Goal: Task Accomplishment & Management: Complete application form

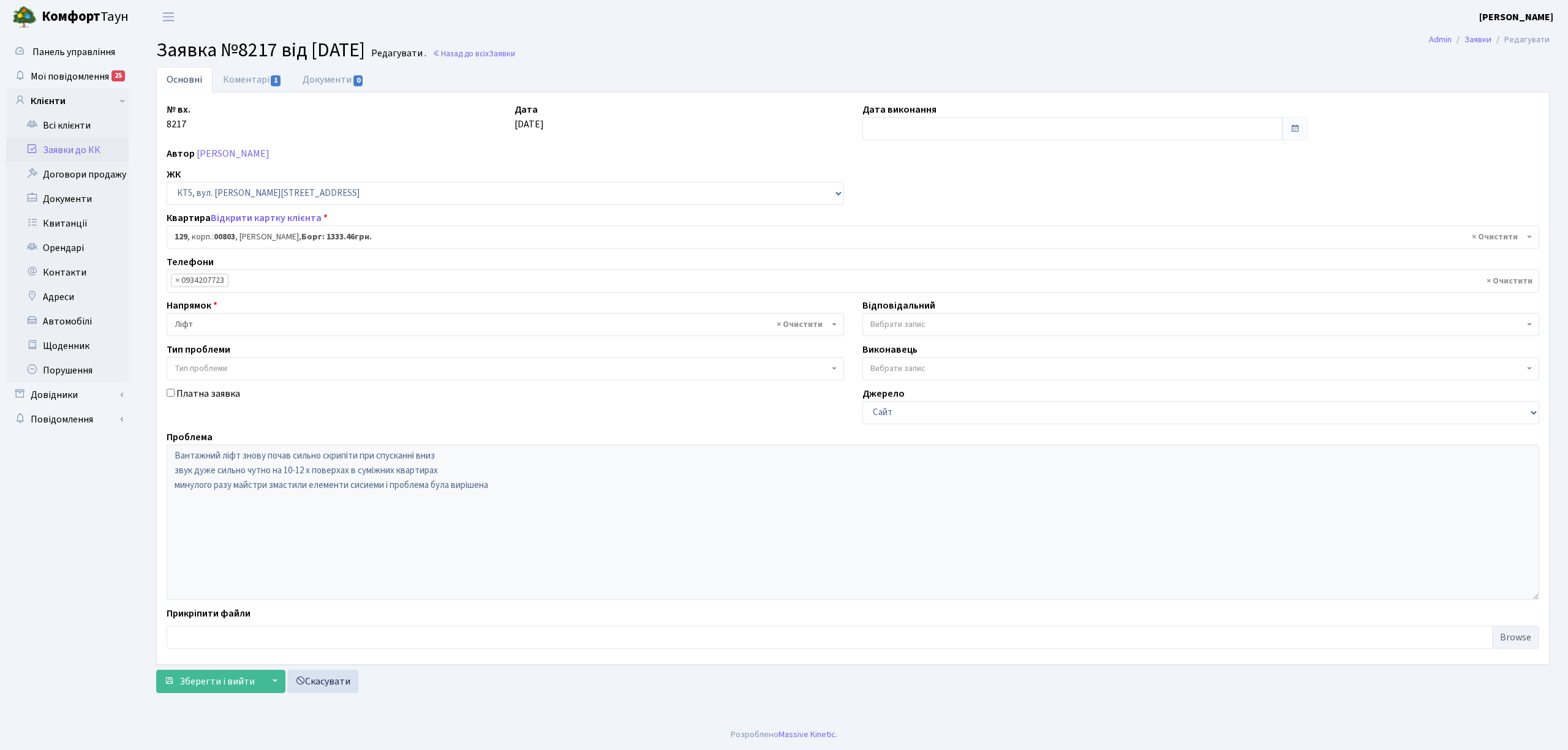
select select "17659"
click at [65, 153] on link "Заявки до КК" at bounding box center [67, 150] width 123 height 25
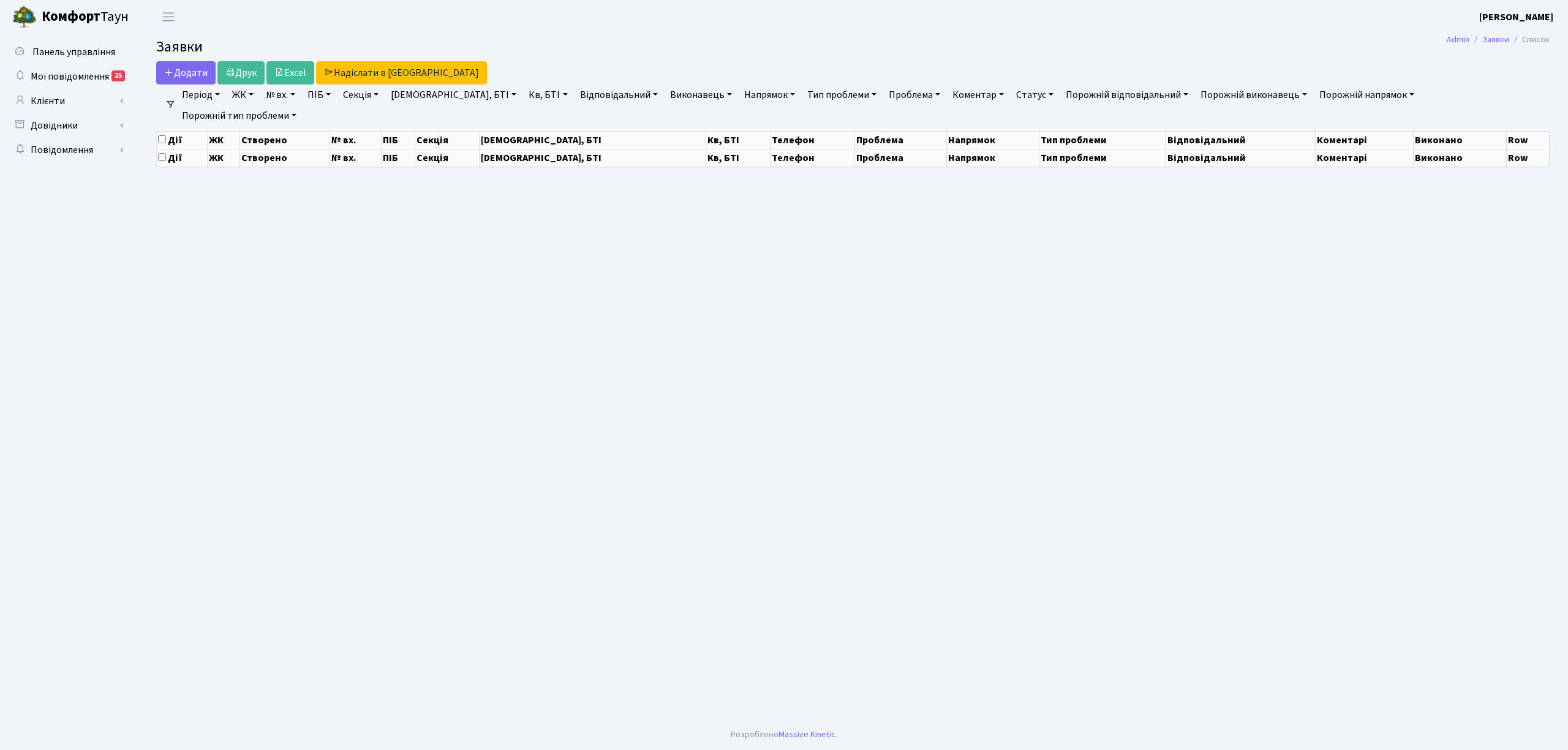
select select "25"
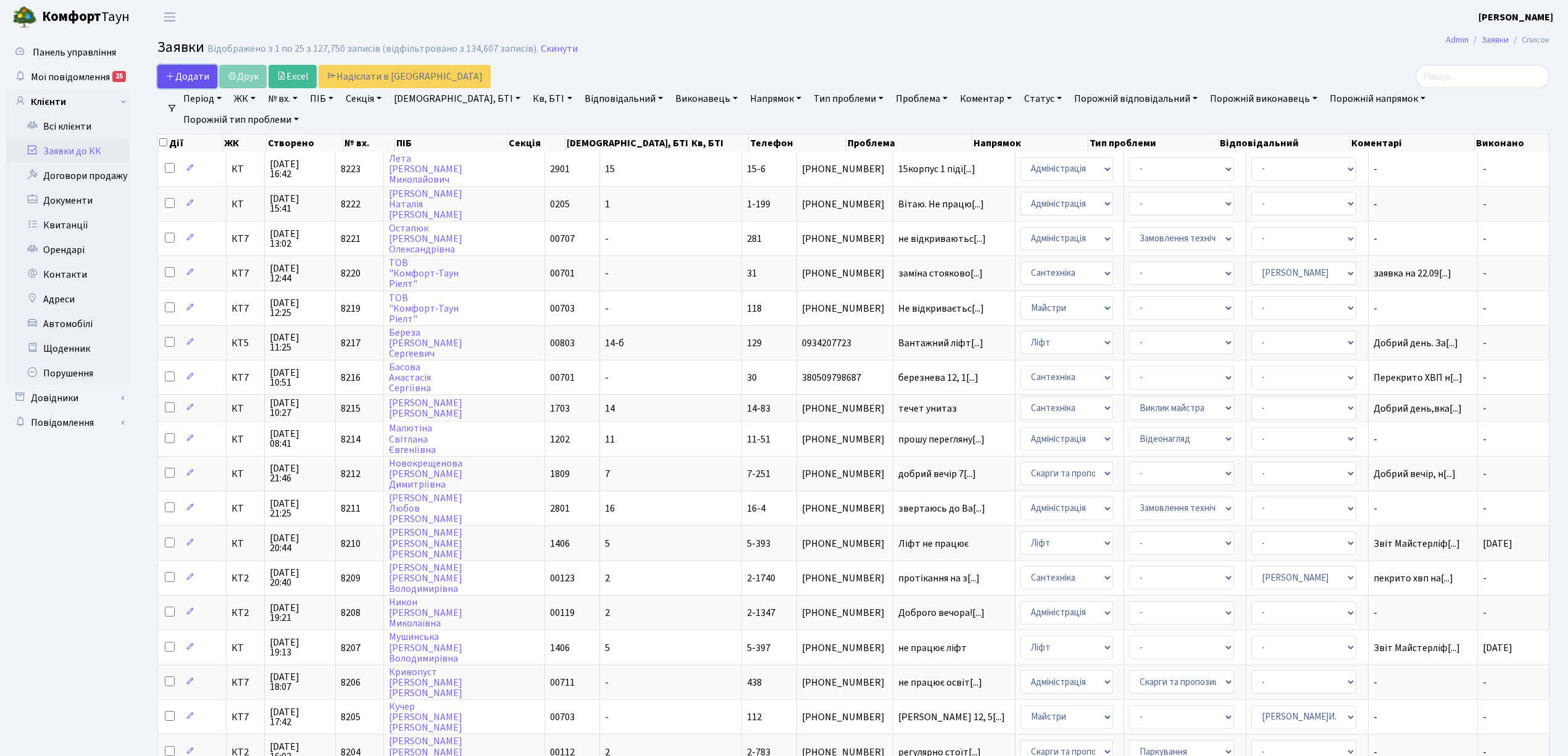
click at [204, 75] on span "Додати" at bounding box center [187, 77] width 44 height 14
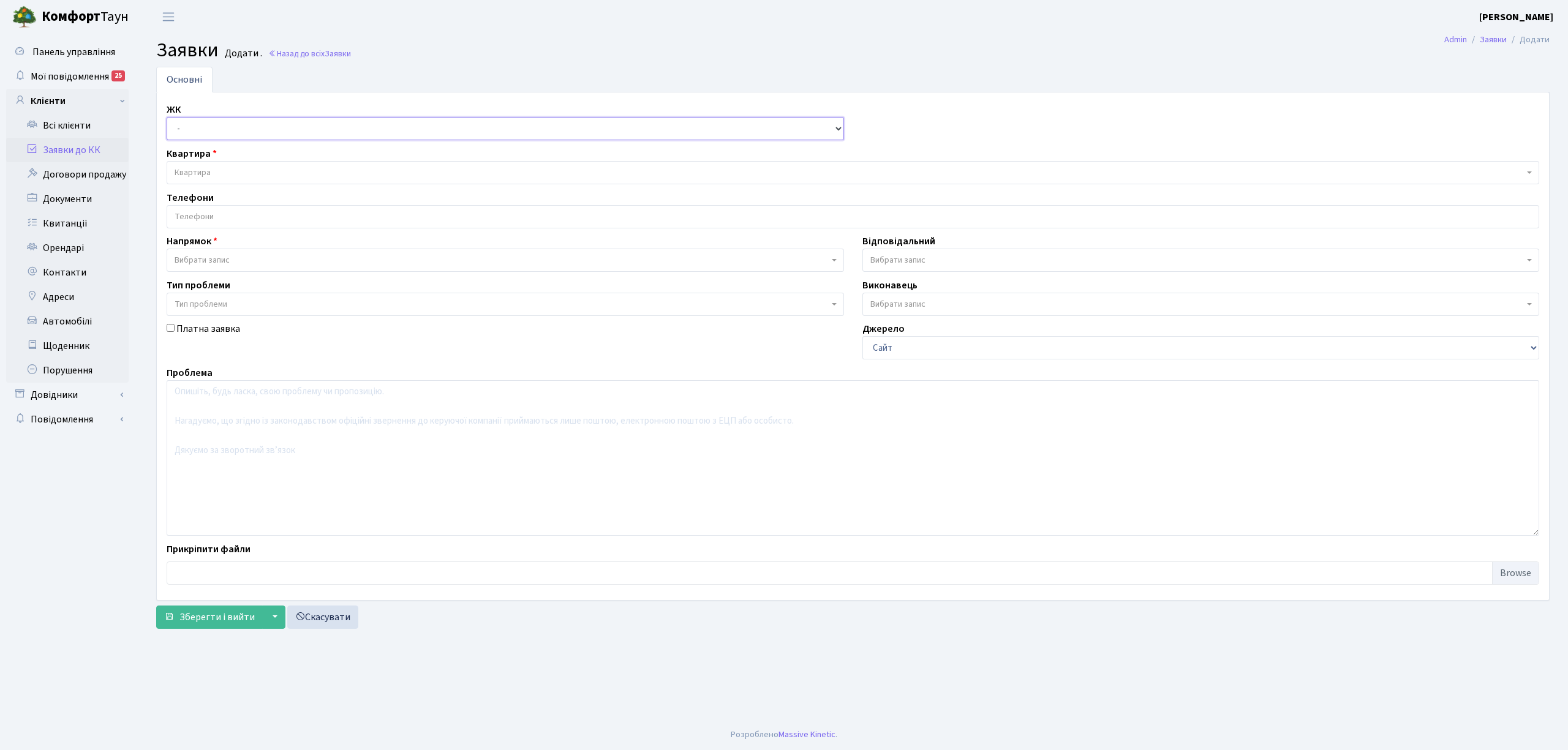
click at [235, 131] on select "- КТ, вул. Регенераторна, 4 КТ2, просп. Соборності, 17 КТ3, вул. Березнева, 16 …" at bounding box center [505, 129] width 677 height 23
select select "271"
click at [167, 118] on select "- КТ, вул. Регенераторна, 4 КТ2, просп. Соборності, 17 КТ3, вул. Березнева, 16 …" at bounding box center [505, 129] width 677 height 23
select select
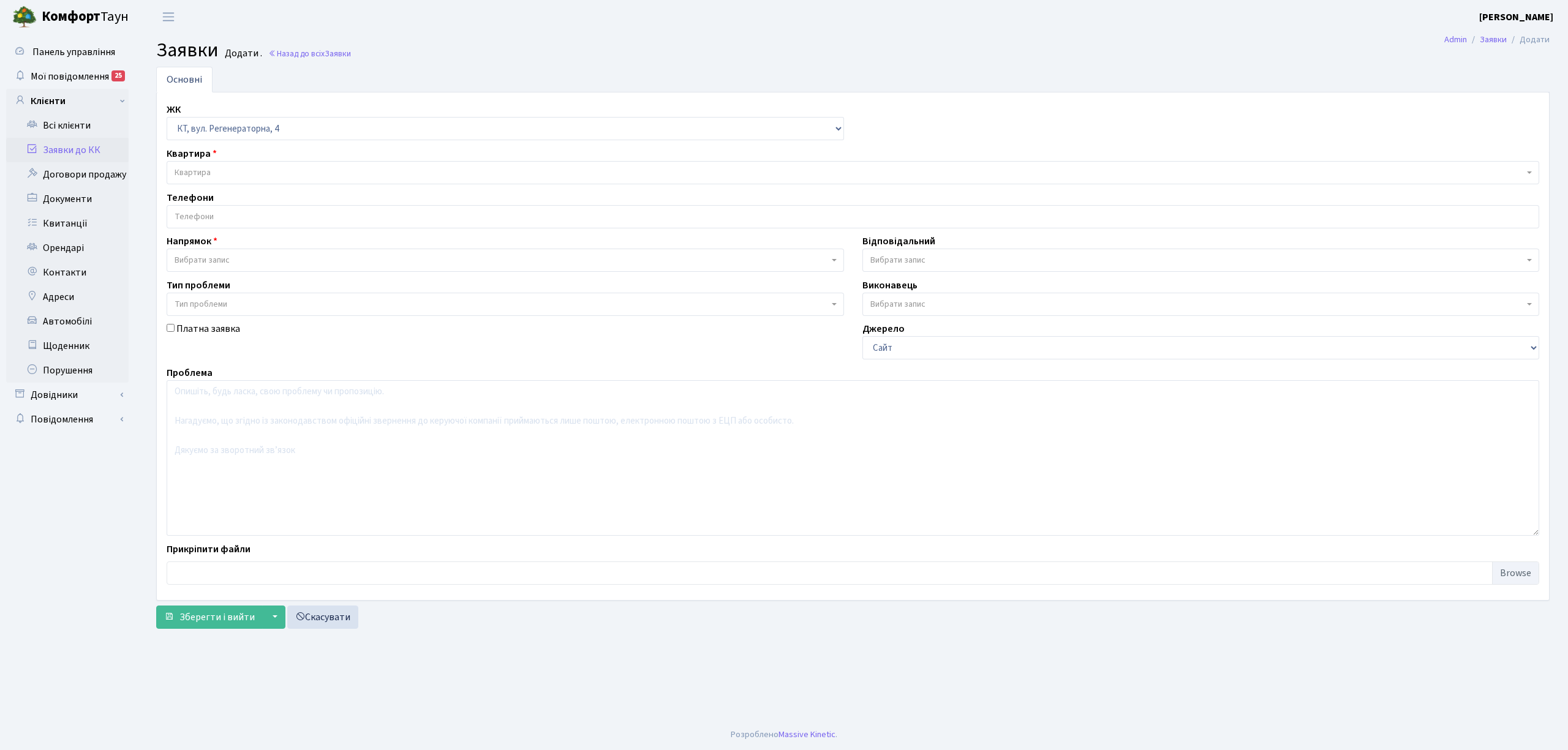
click at [239, 172] on span "Квартира" at bounding box center [849, 173] width 1349 height 12
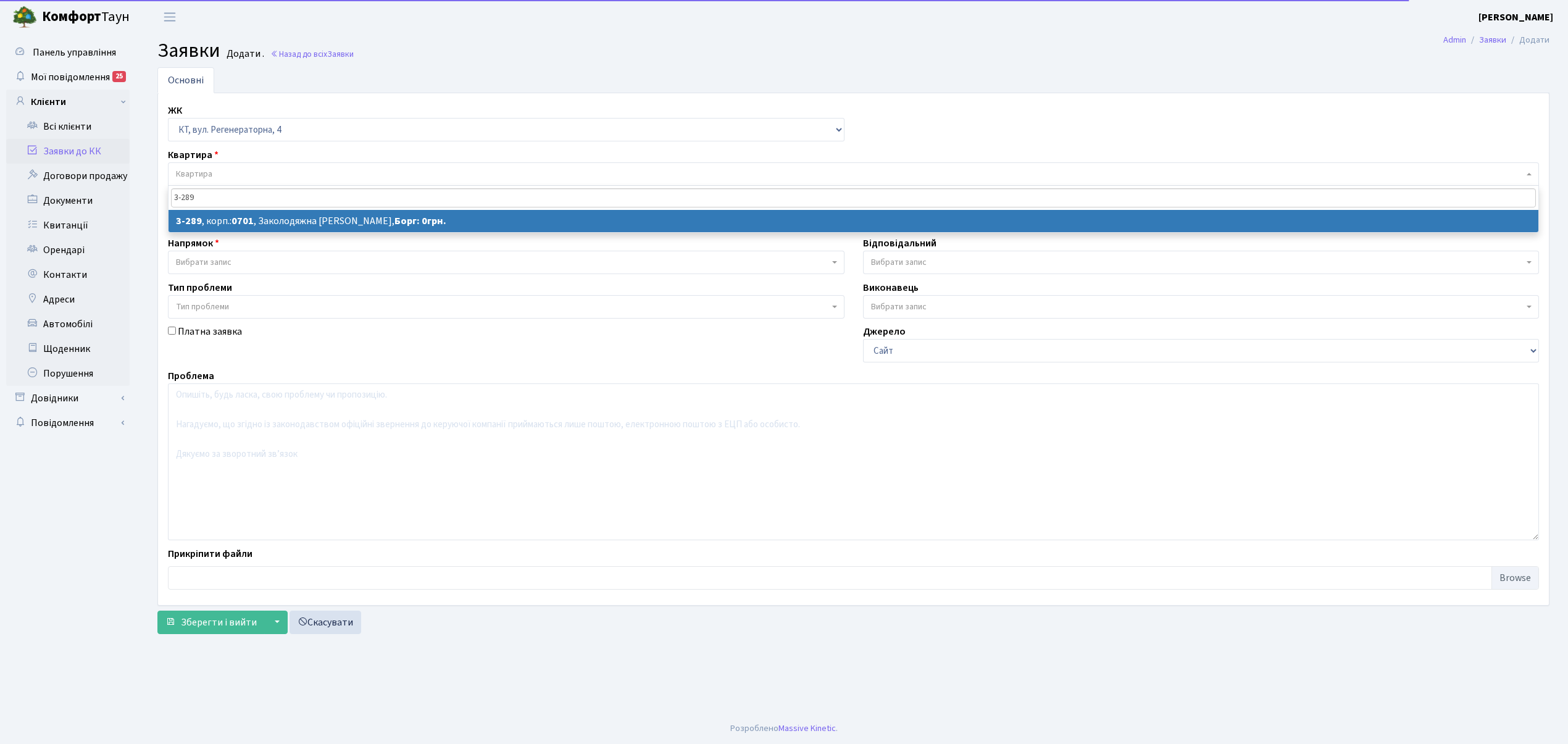
type input "3-289"
select select
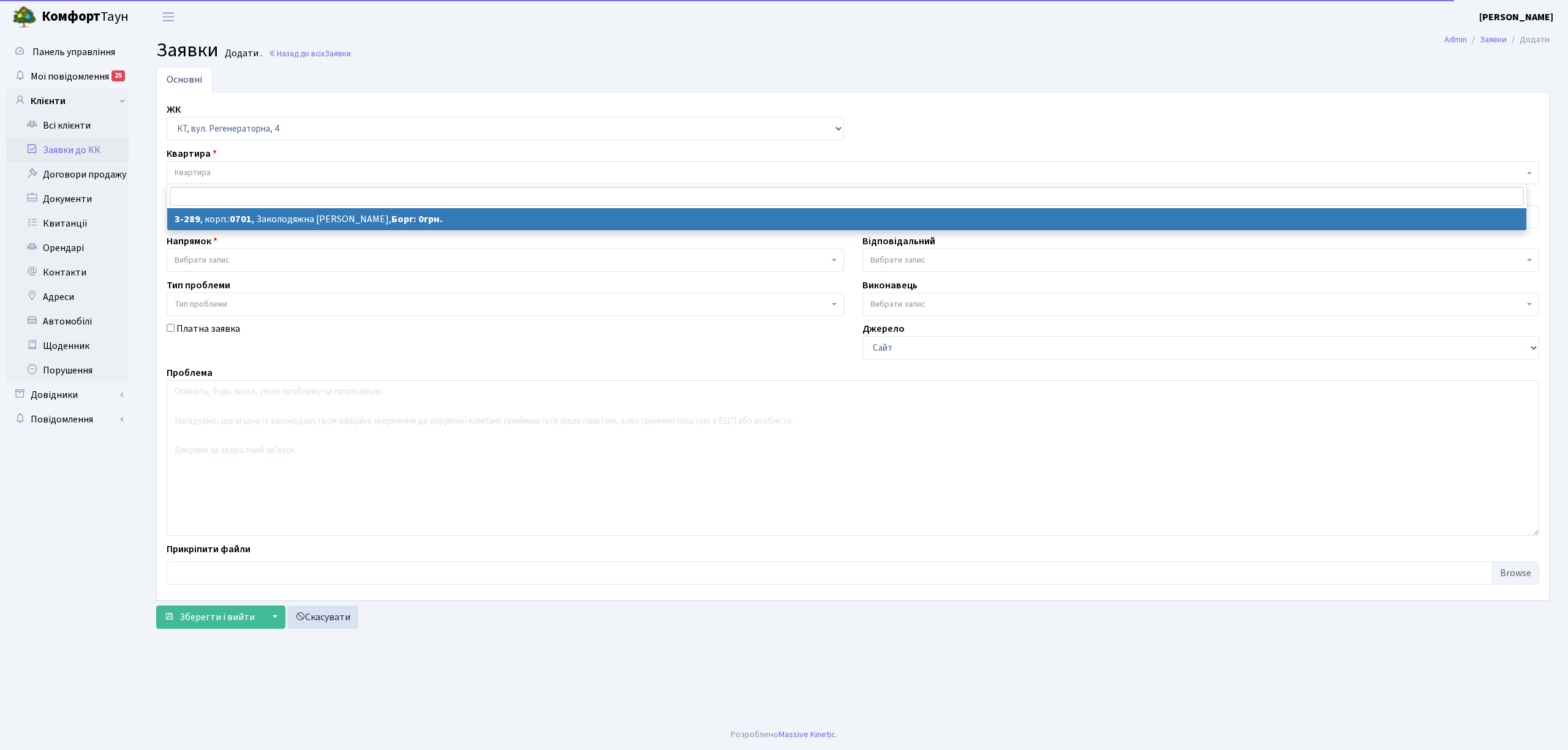
select select "1507"
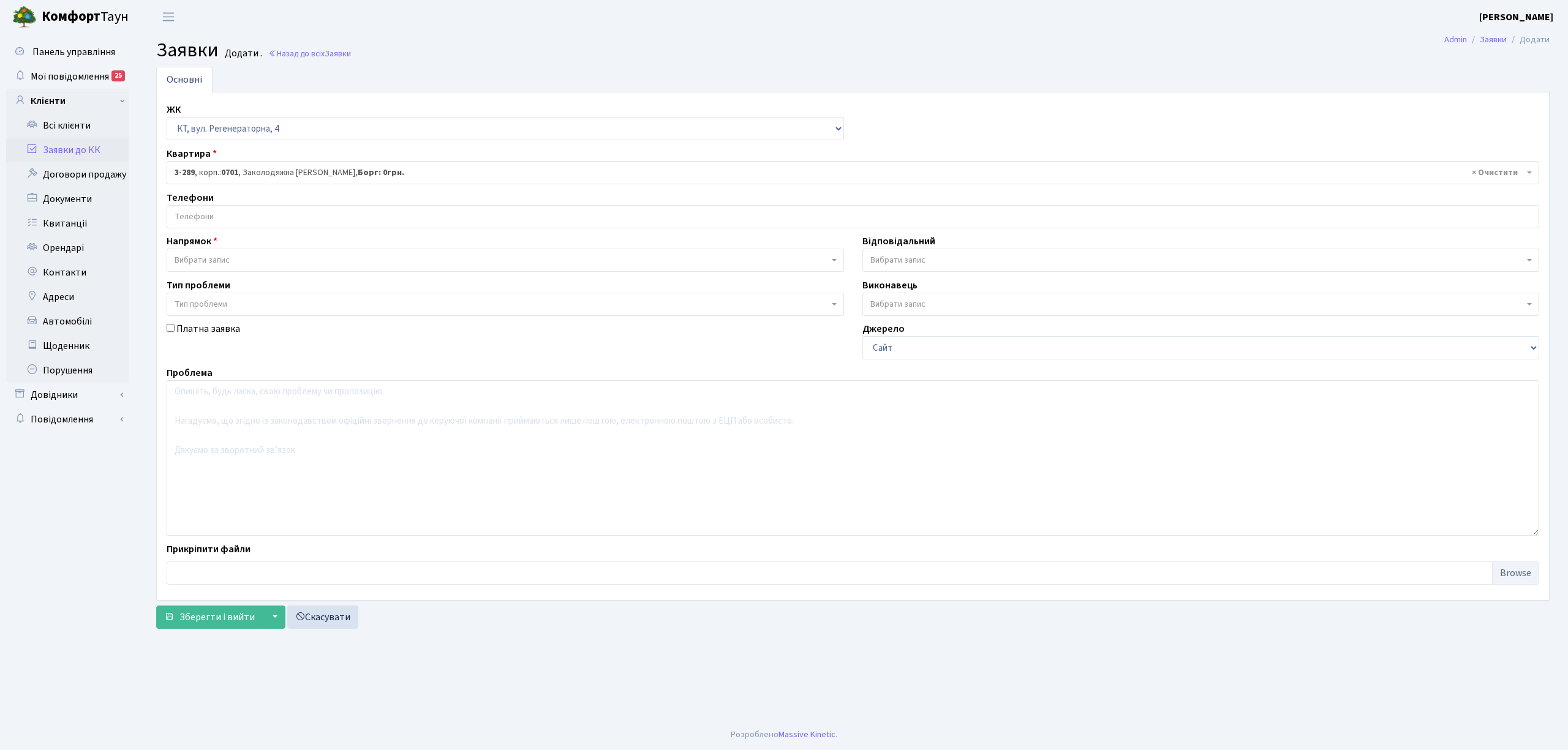
click at [235, 218] on input "search" at bounding box center [853, 217] width 1371 height 22
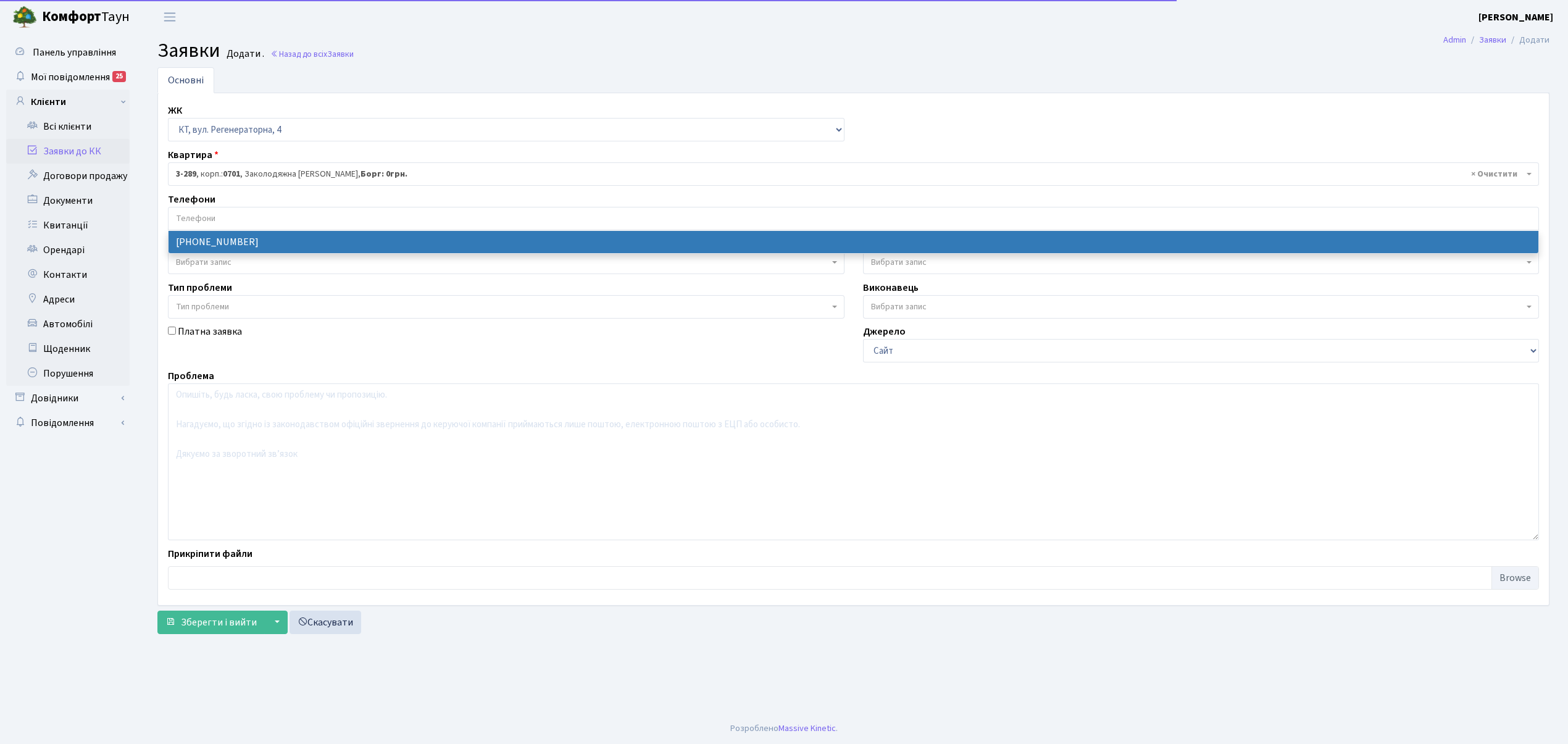
select select "13847"
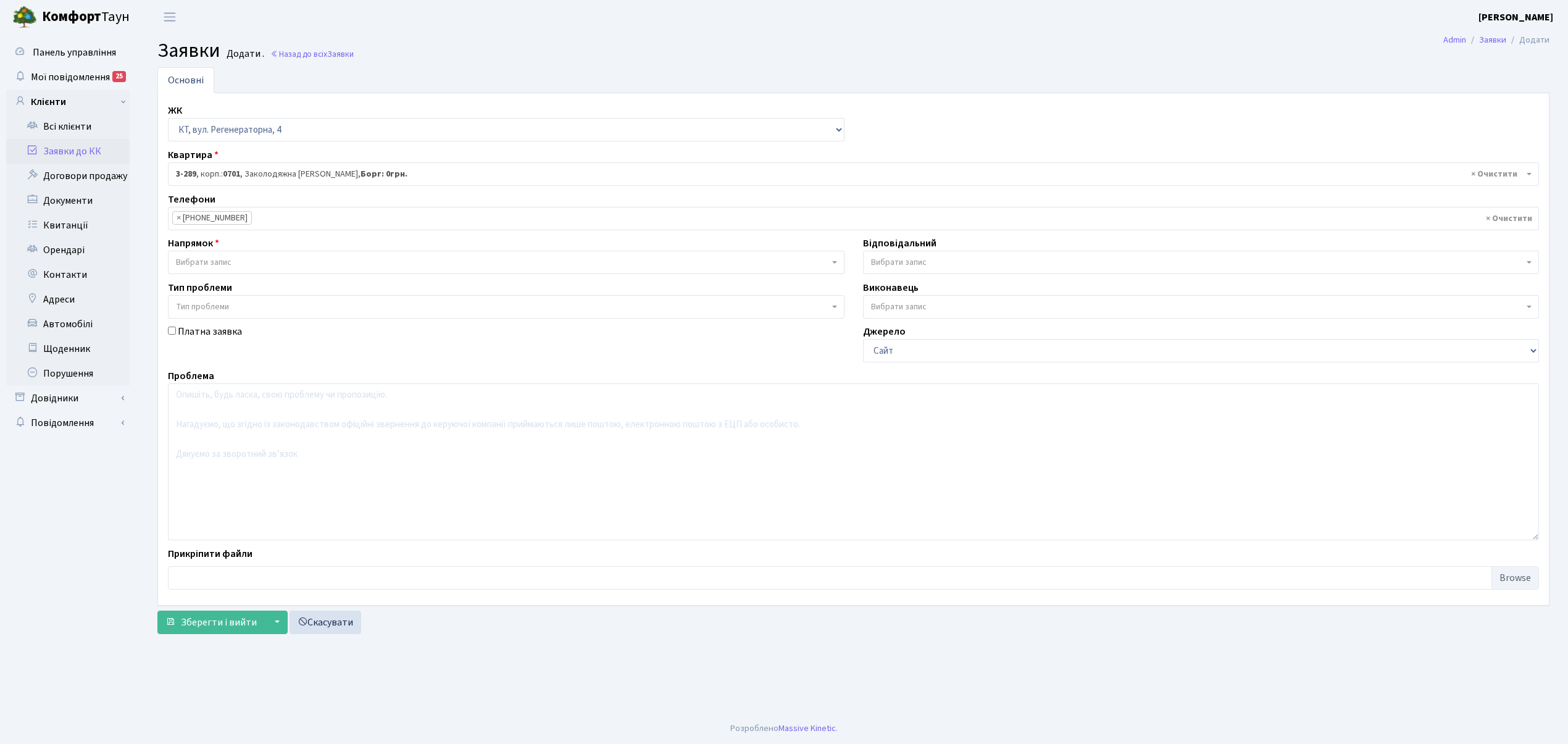
click at [229, 265] on span "Вибрати запис" at bounding box center [204, 263] width 55 height 12
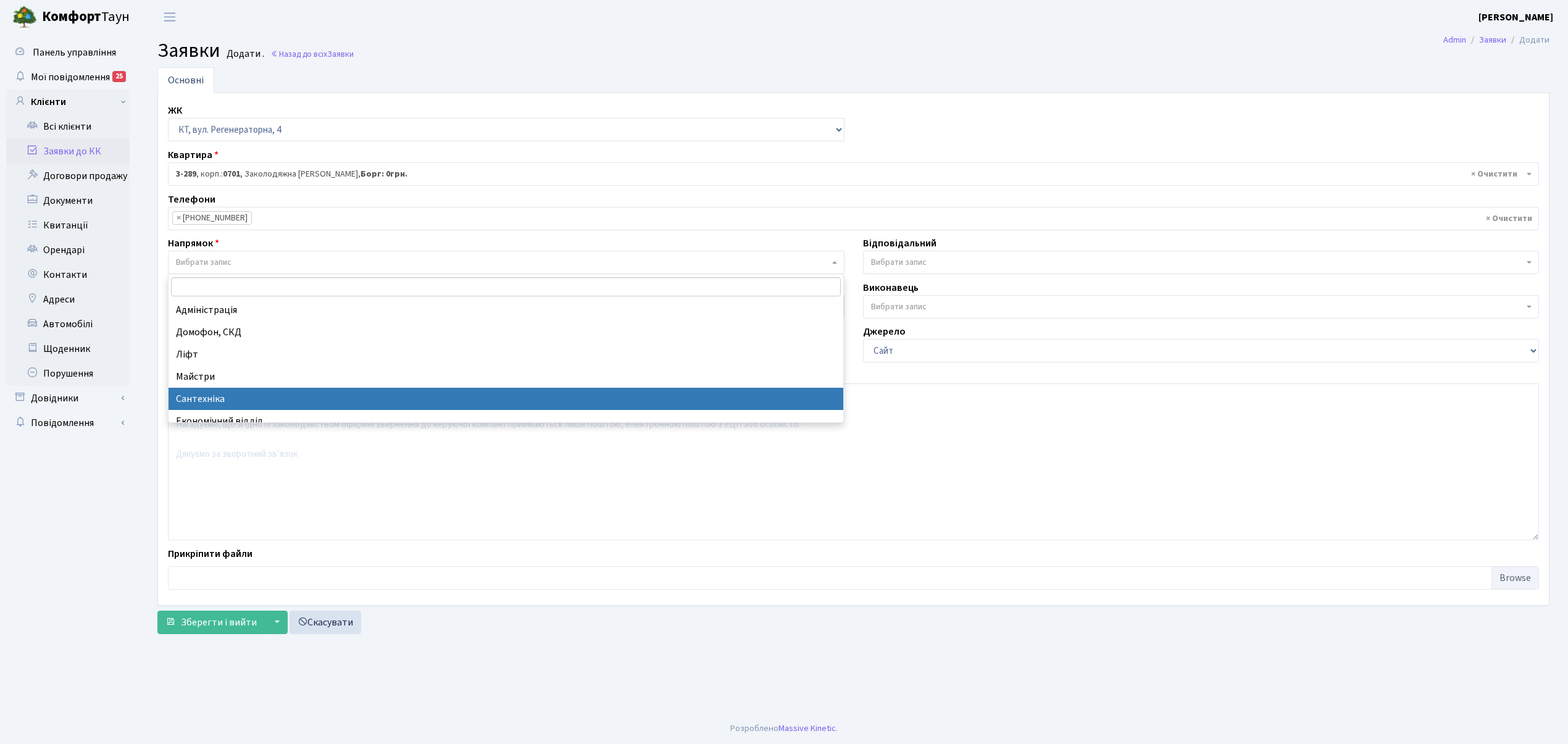
select select "2"
select select
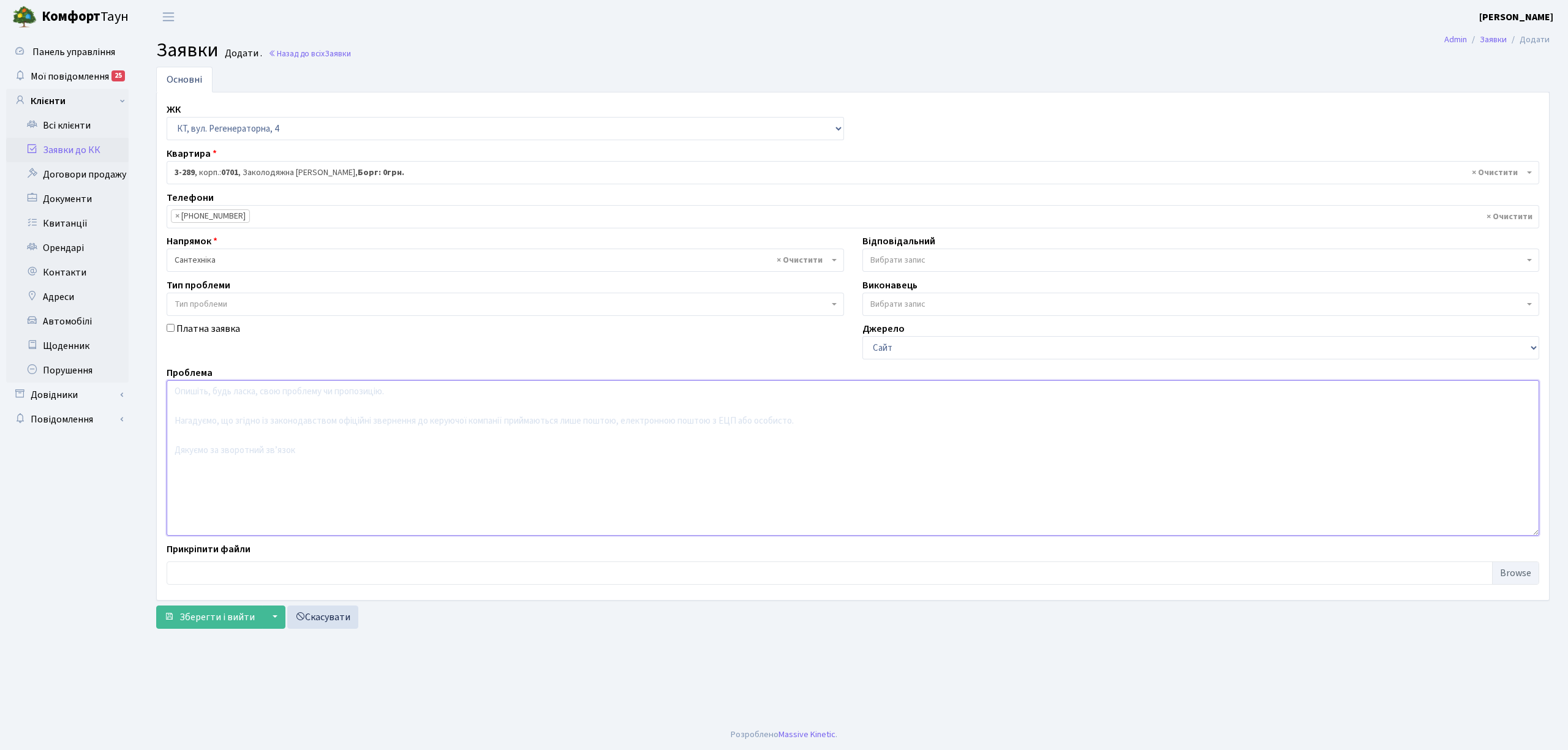
click at [254, 410] on textarea at bounding box center [853, 458] width 1373 height 156
type textarea "холодна вода с г/крана"
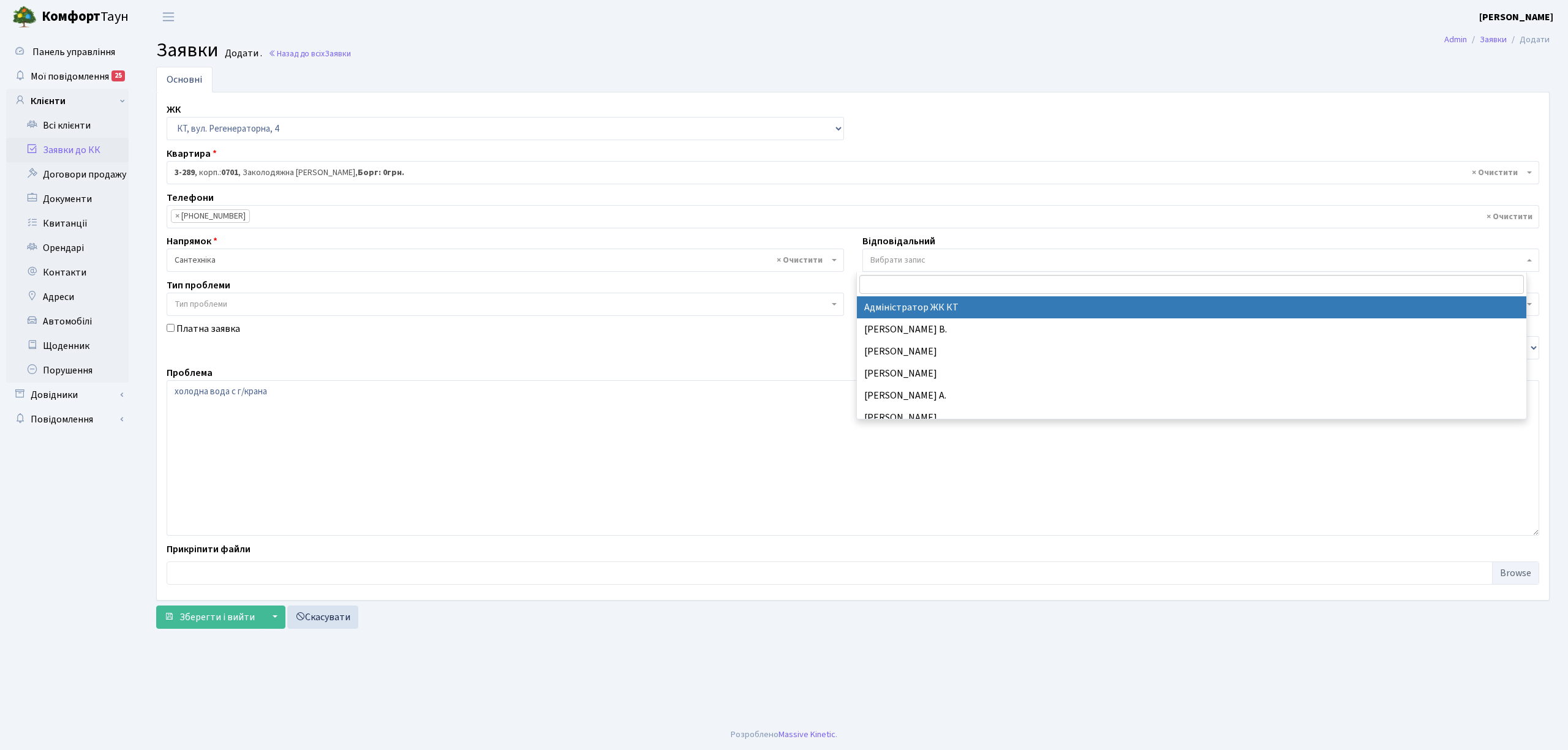
click at [916, 255] on span "Вибрати запис" at bounding box center [1201, 261] width 677 height 23
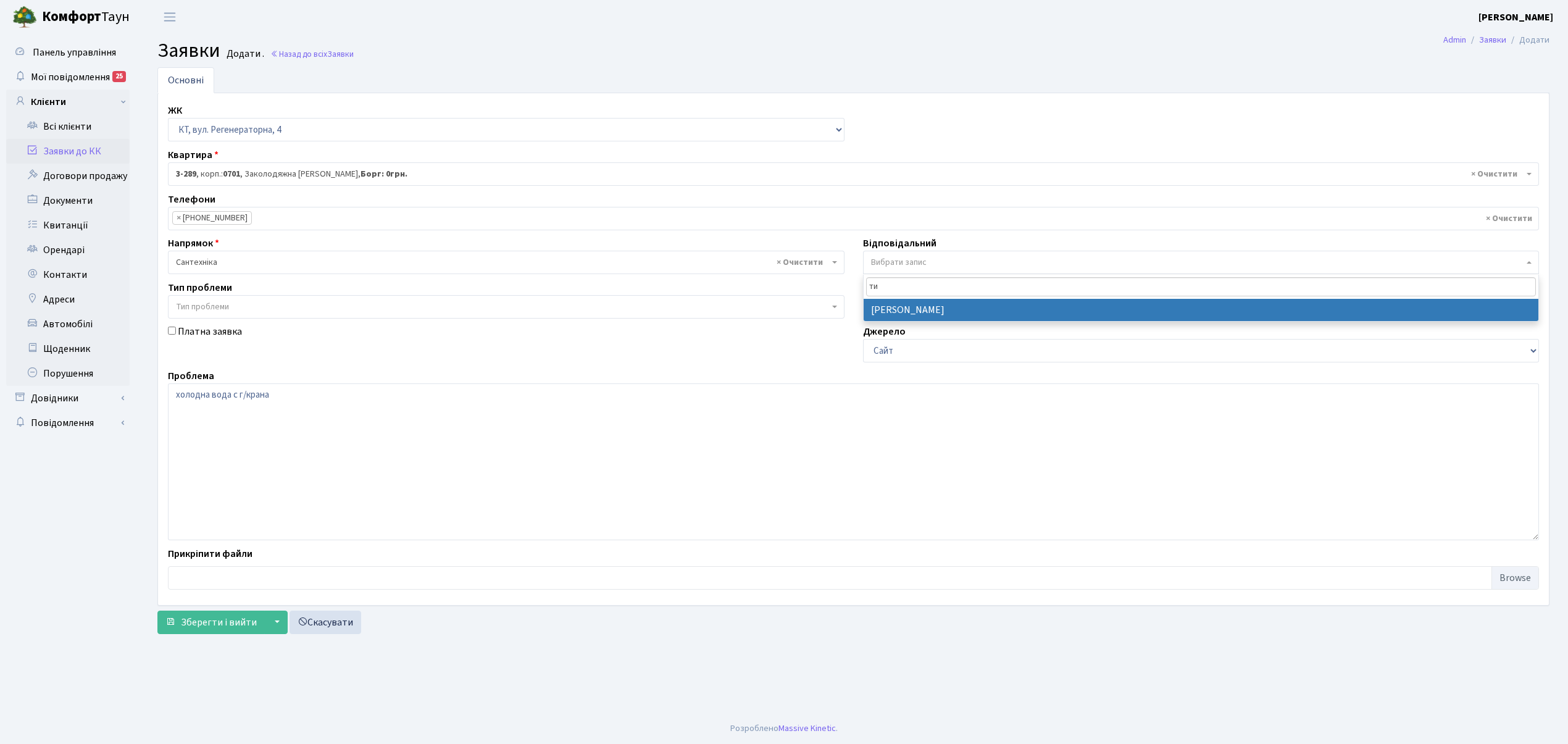
type input "ти"
select select "67"
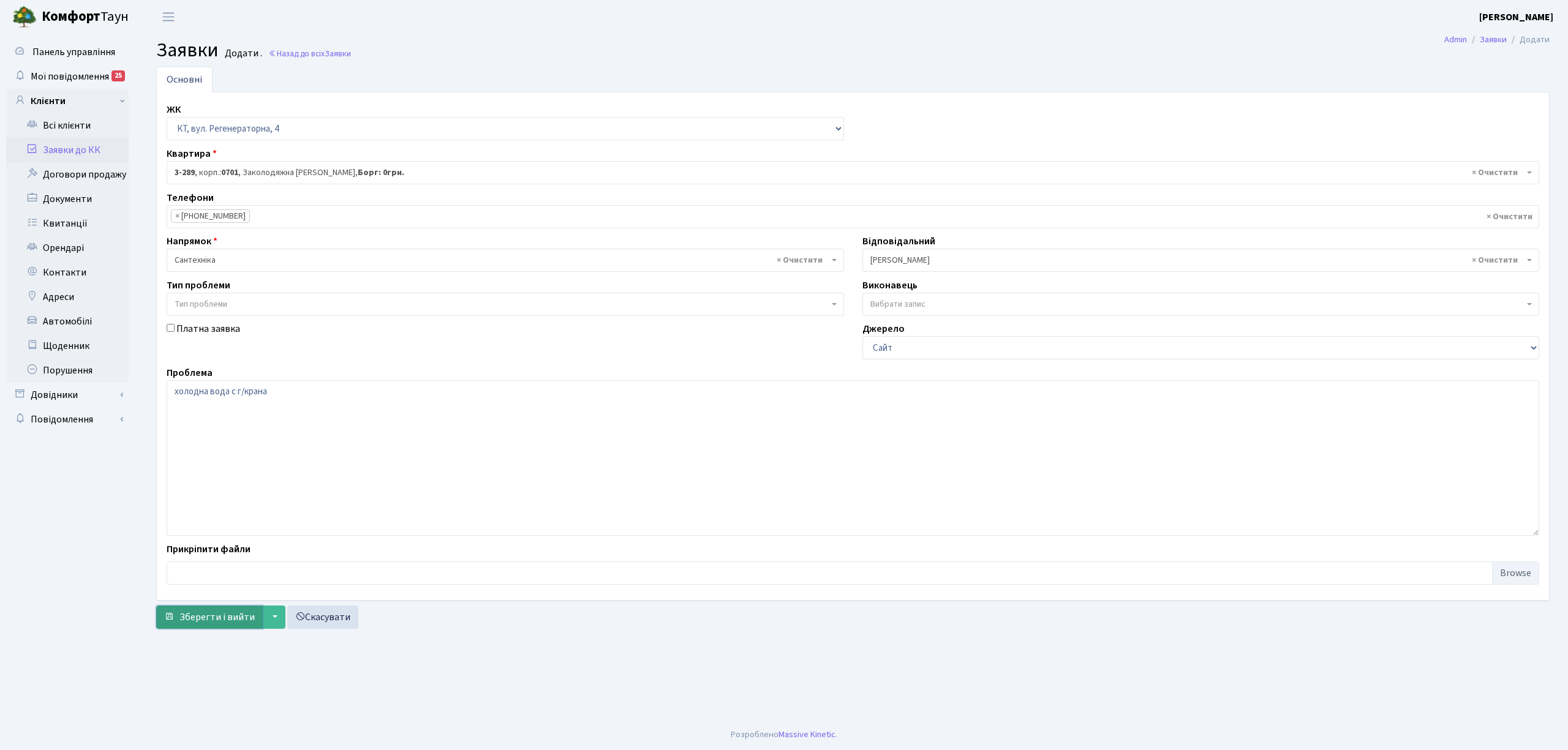
click at [245, 620] on span "Зберегти і вийти" at bounding box center [217, 618] width 75 height 14
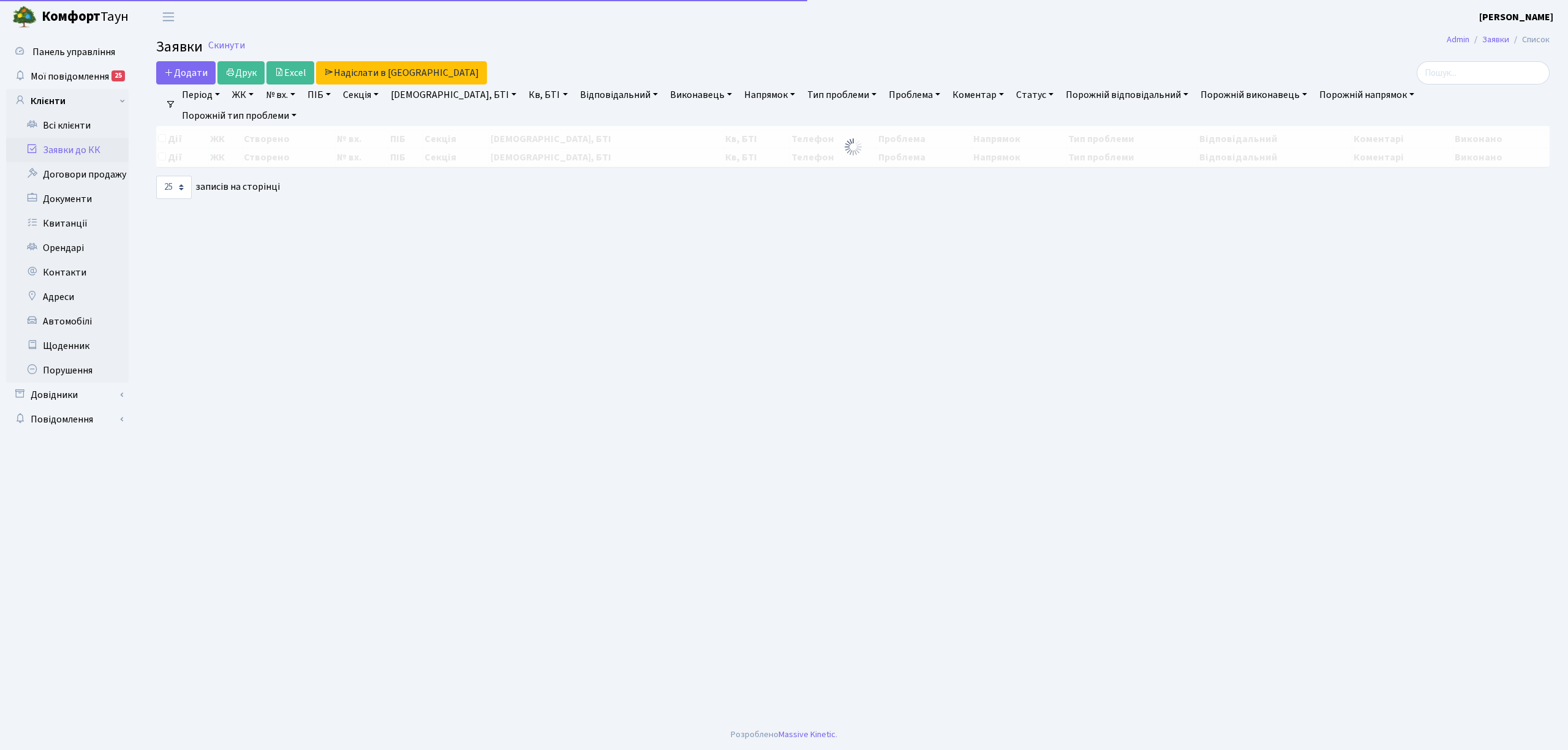
select select "25"
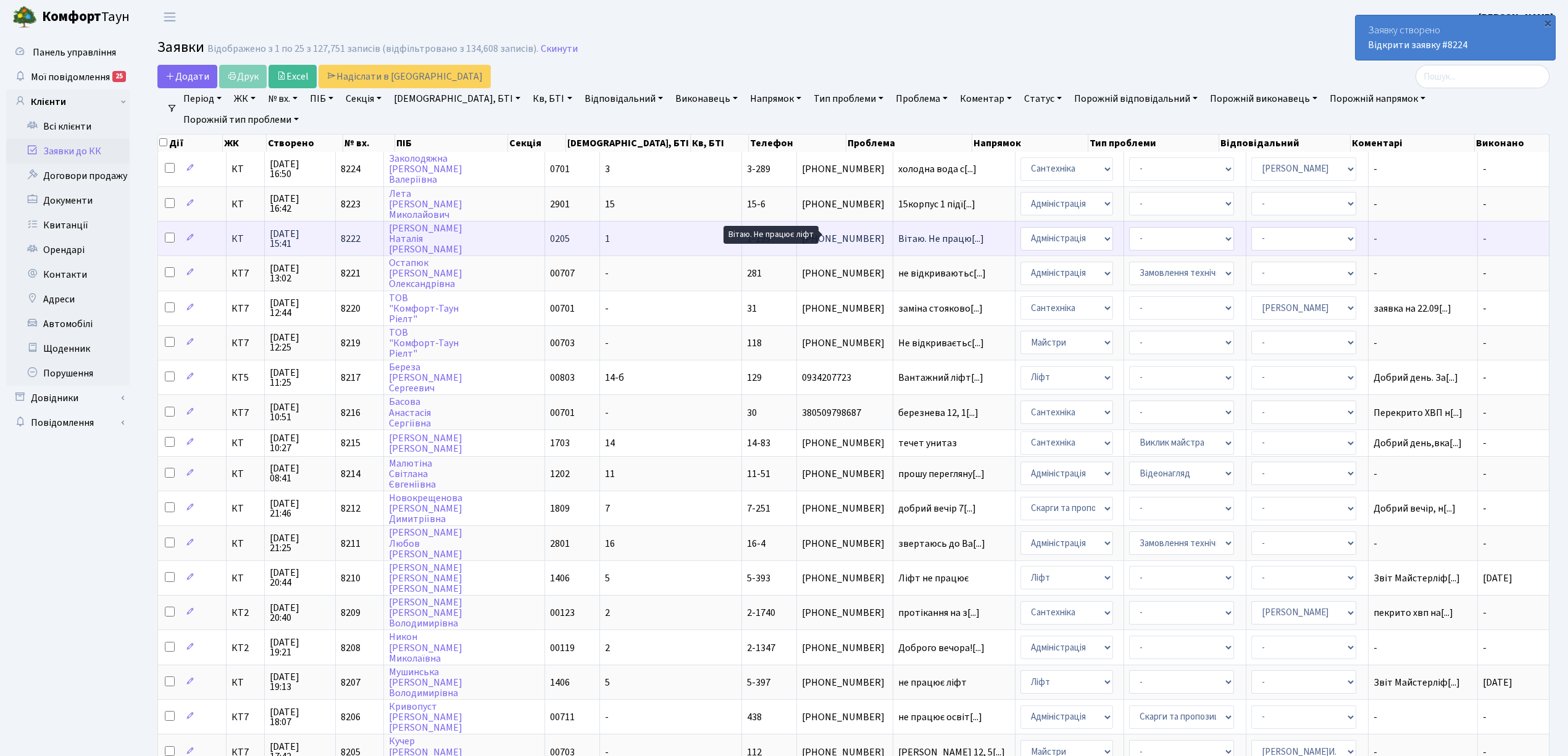
click at [898, 237] on span "Вітаю. Не працю[...]" at bounding box center [941, 239] width 86 height 14
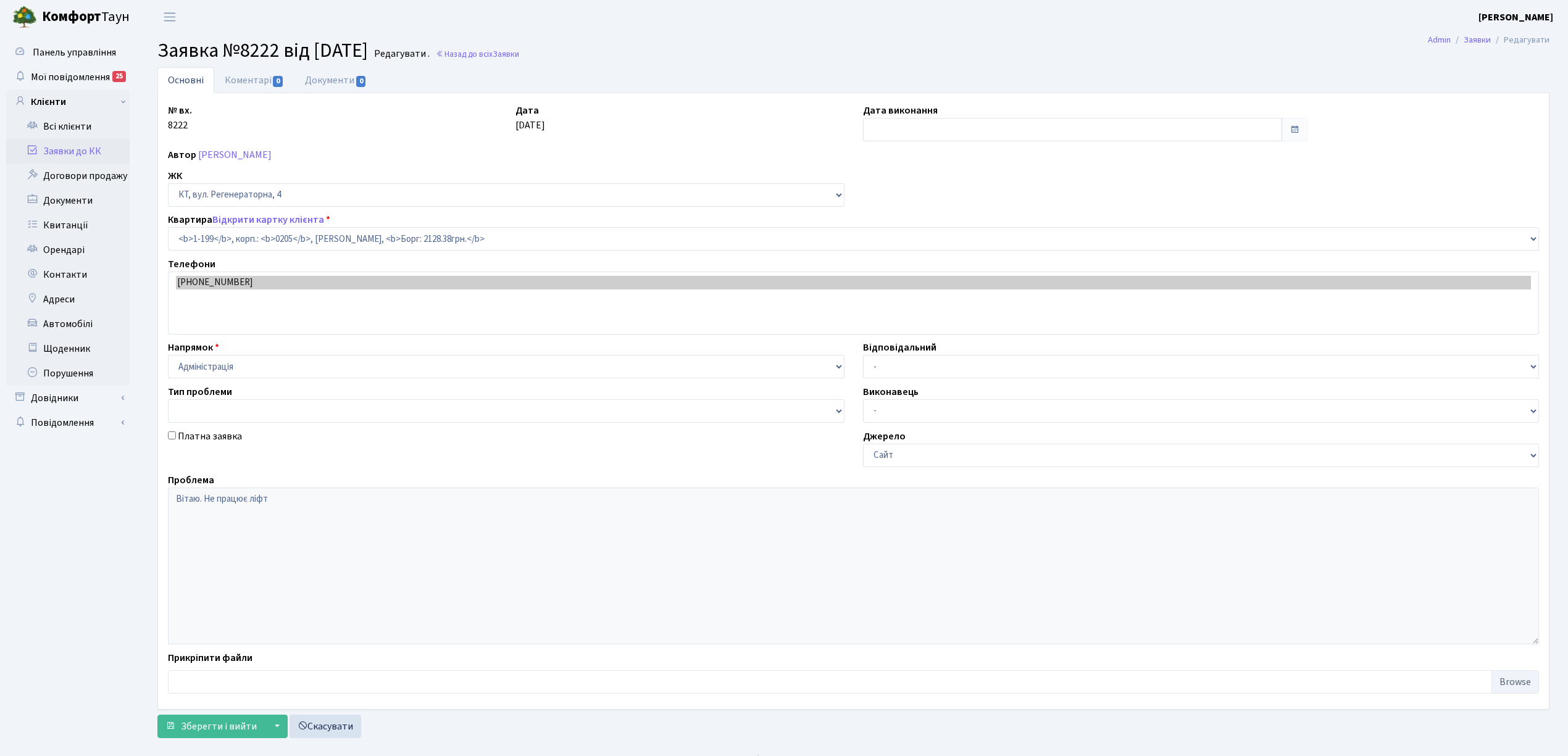
select select "199"
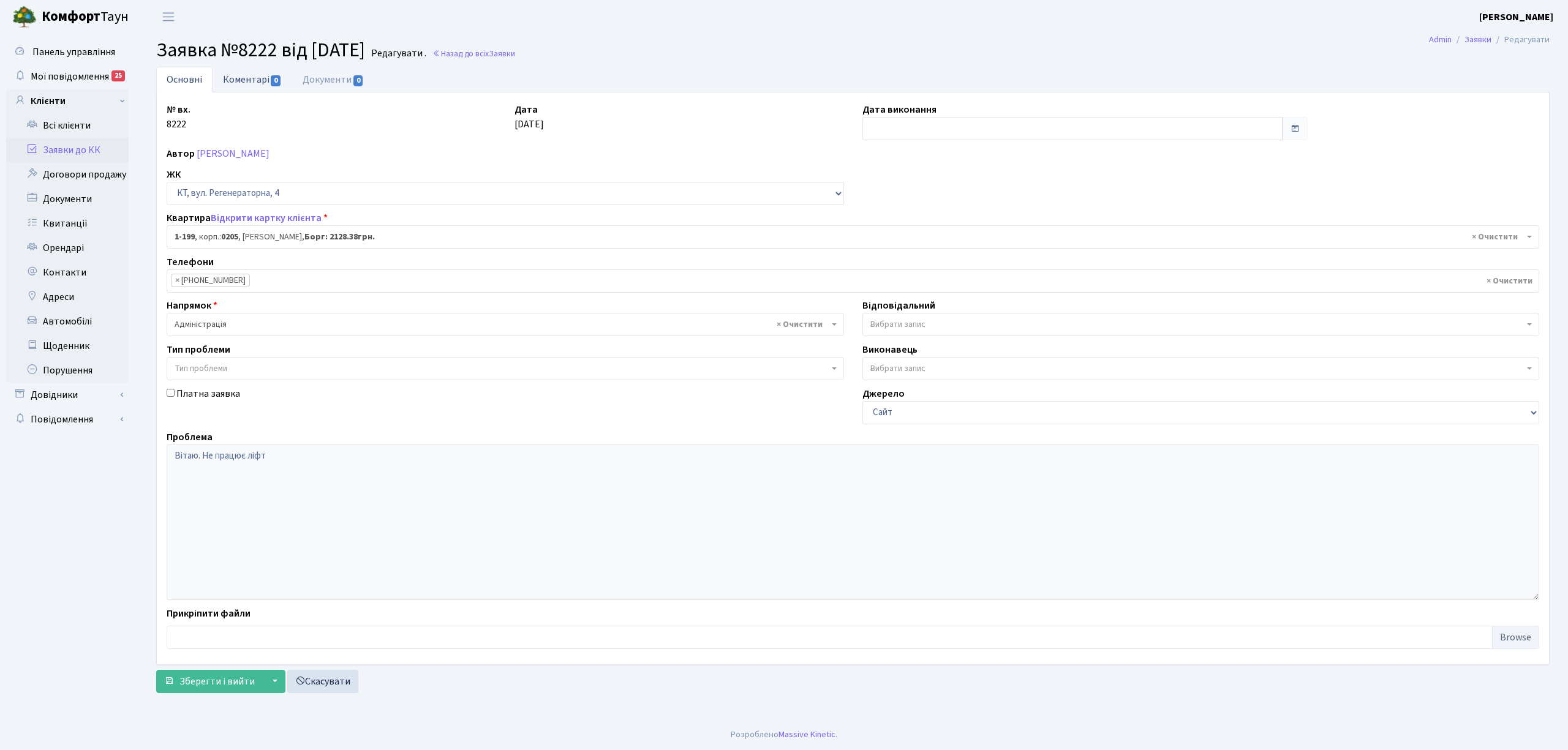
click at [248, 83] on link "Коментарі 0" at bounding box center [252, 79] width 80 height 25
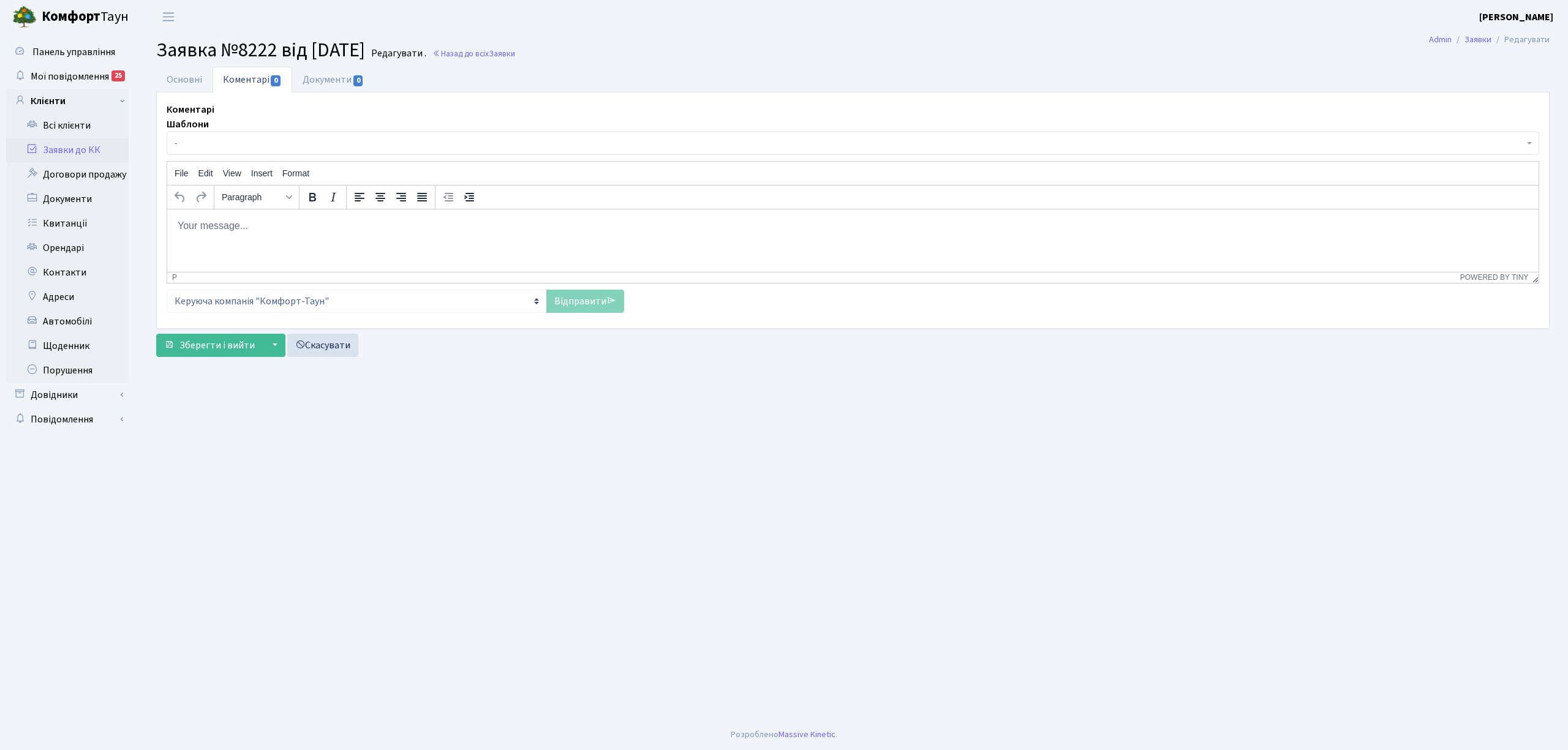
click at [231, 159] on div "Шаблони - Відмова Борги Заявку прийнято в роботу Передано до "Майстерліфт" Напр…" at bounding box center [853, 215] width 1373 height 195
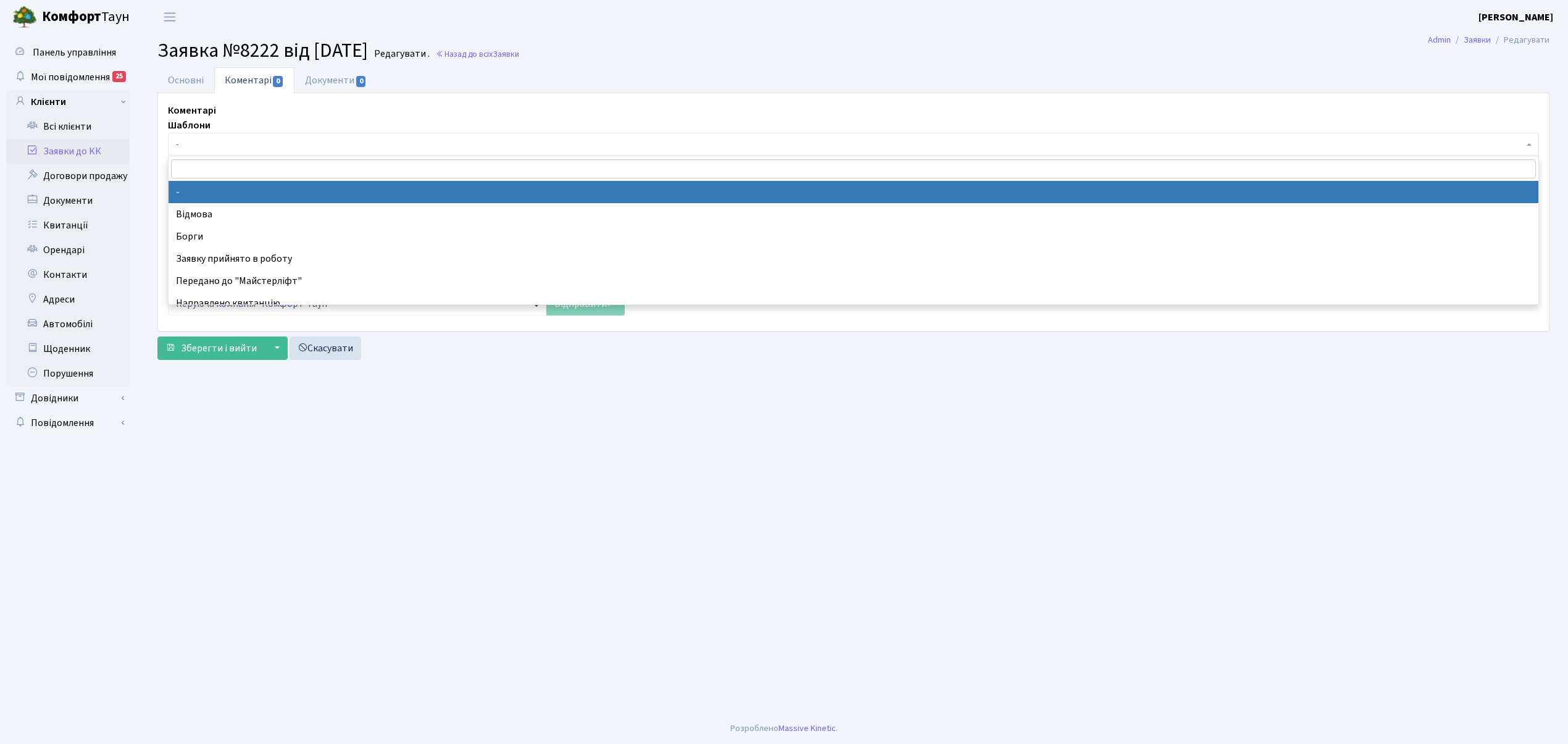
click at [231, 146] on span "-" at bounding box center [850, 144] width 1348 height 12
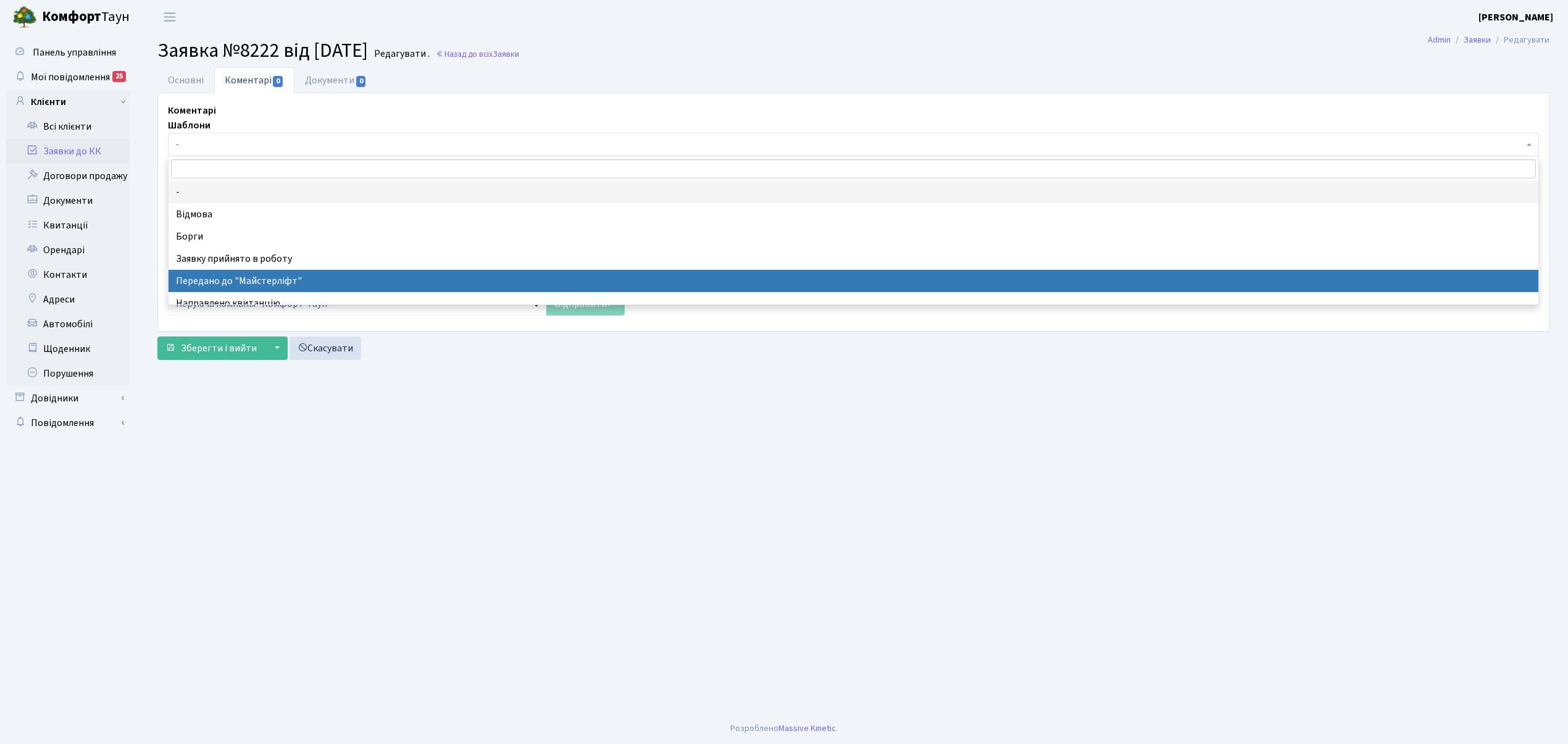
select select "9"
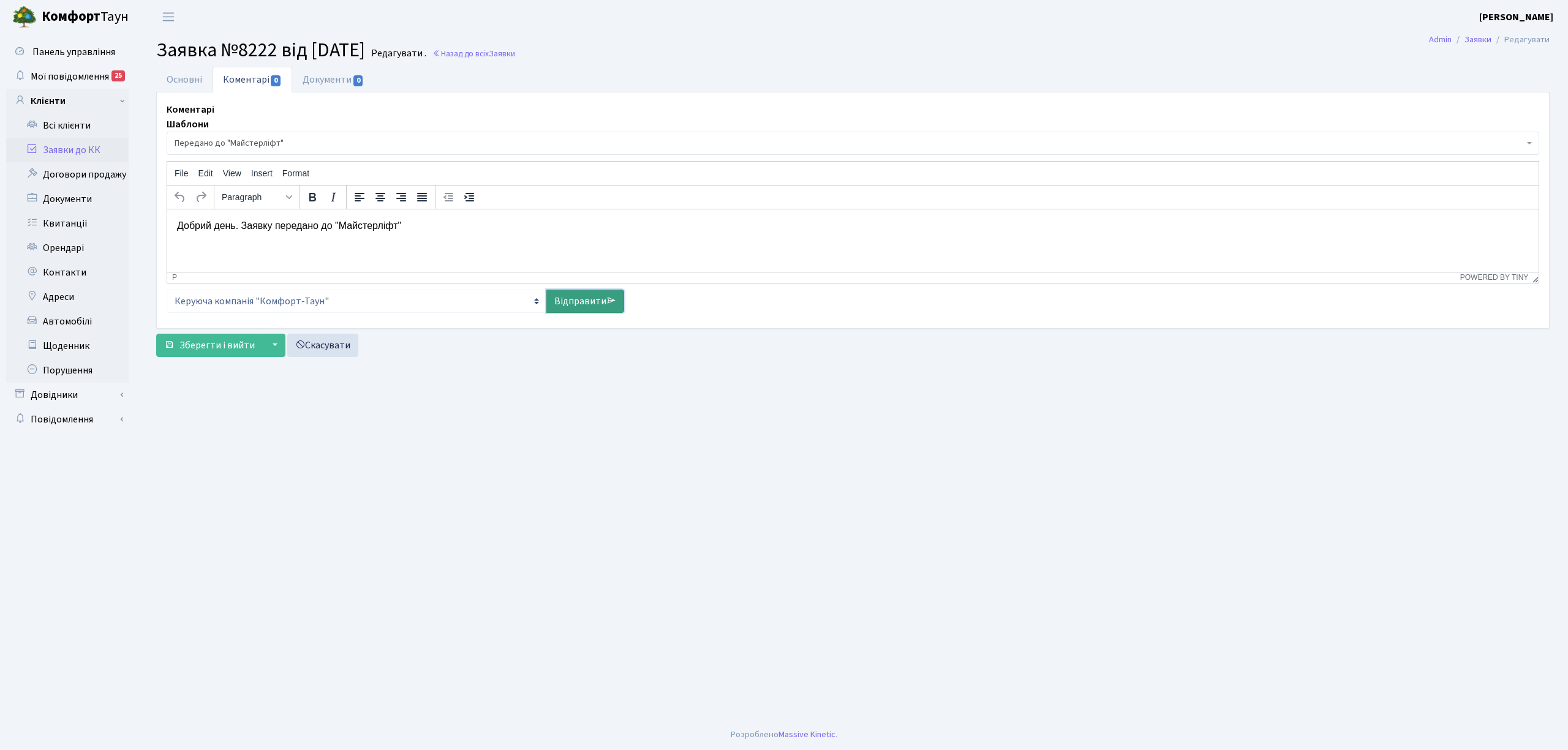
click at [583, 300] on link "Відправити" at bounding box center [585, 302] width 77 height 23
select select
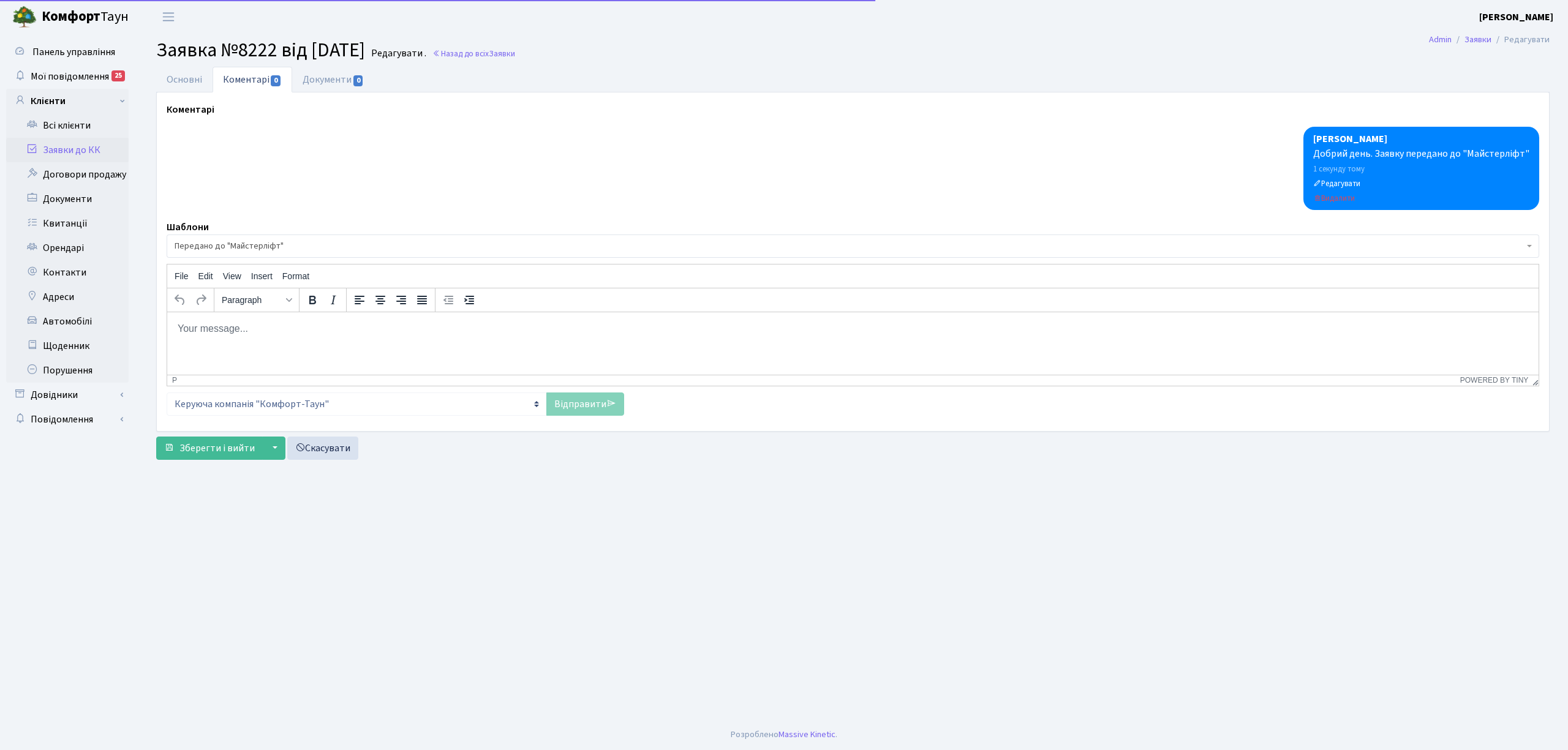
click at [97, 143] on link "Заявки до КК" at bounding box center [67, 150] width 123 height 25
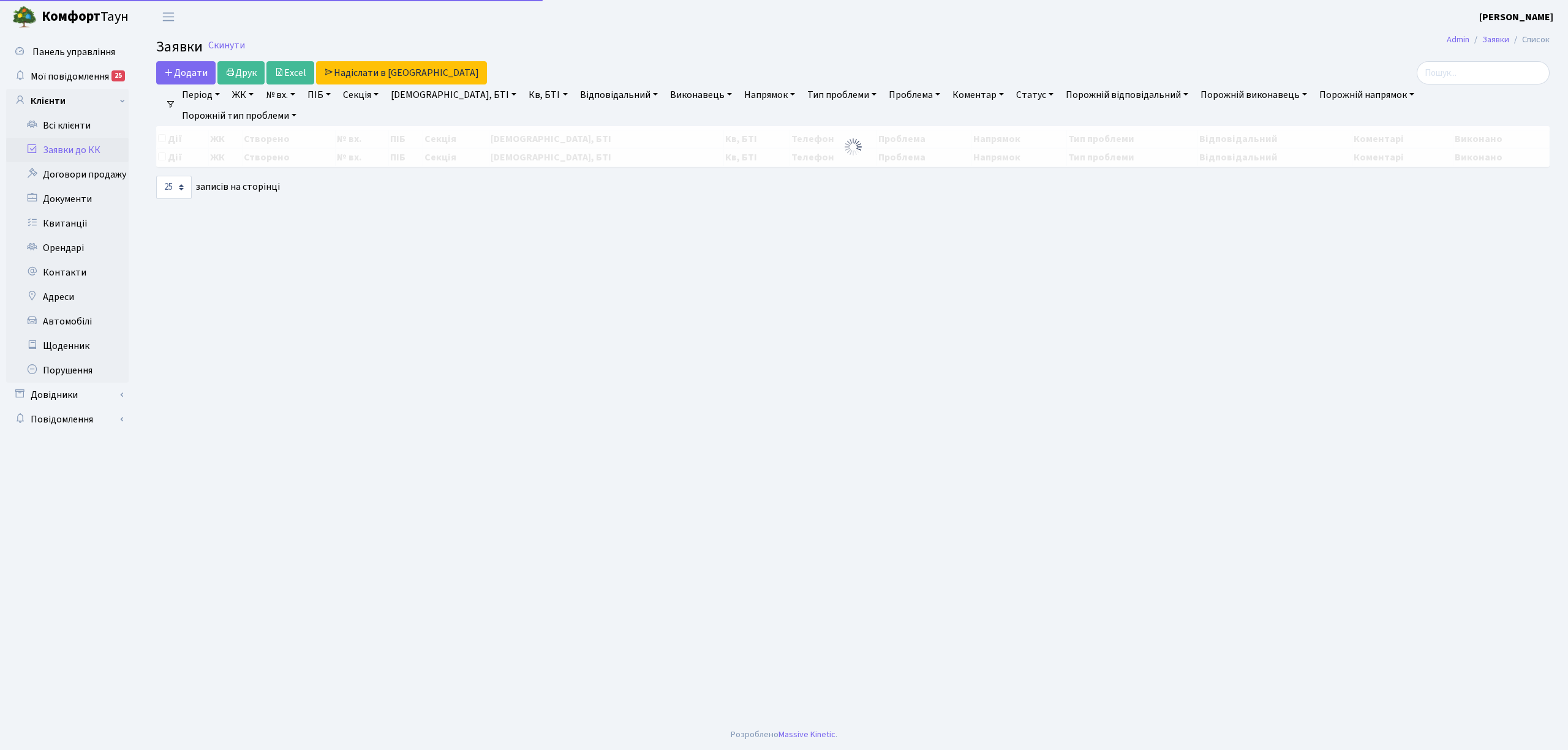
select select "25"
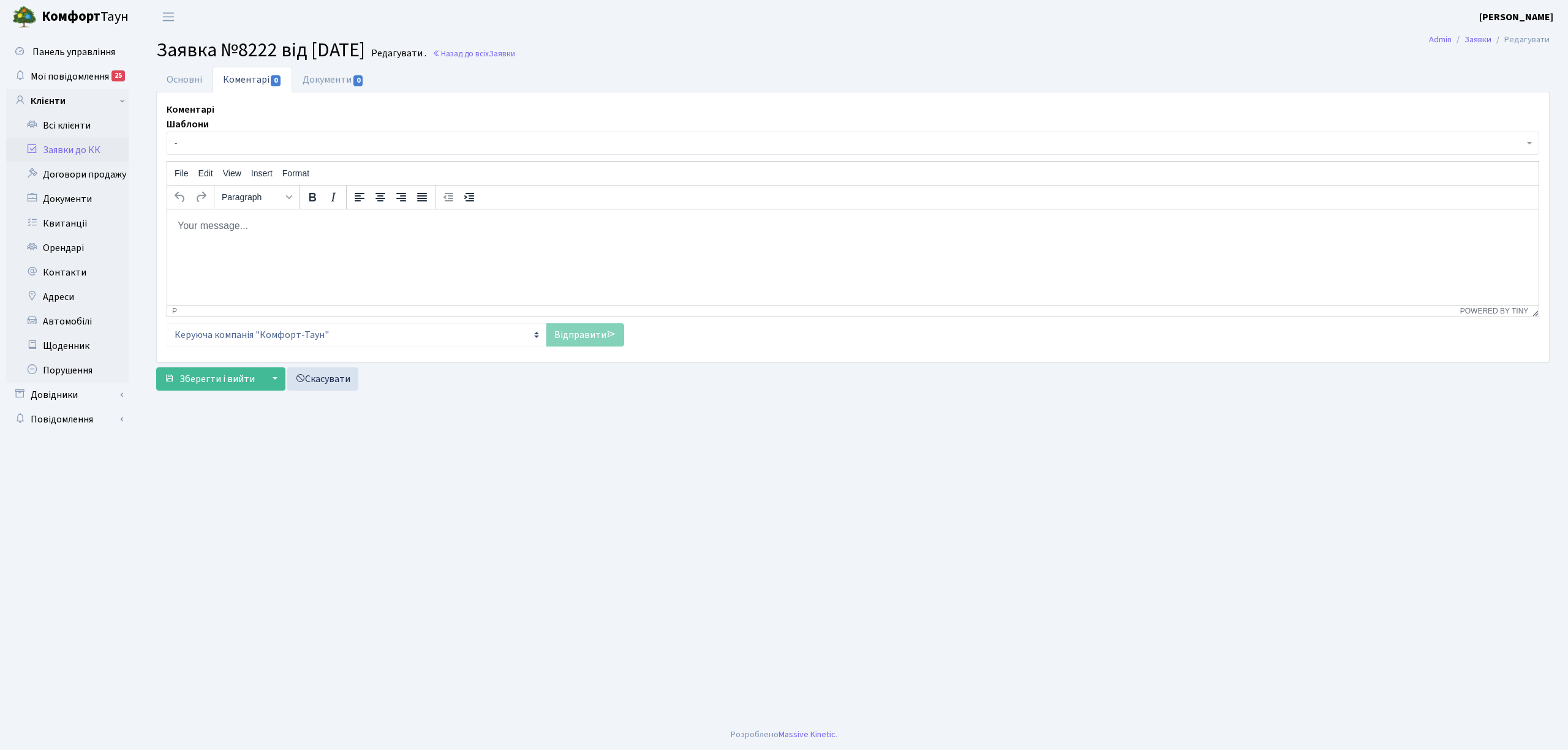
click at [67, 148] on link "Заявки до КК" at bounding box center [67, 150] width 123 height 25
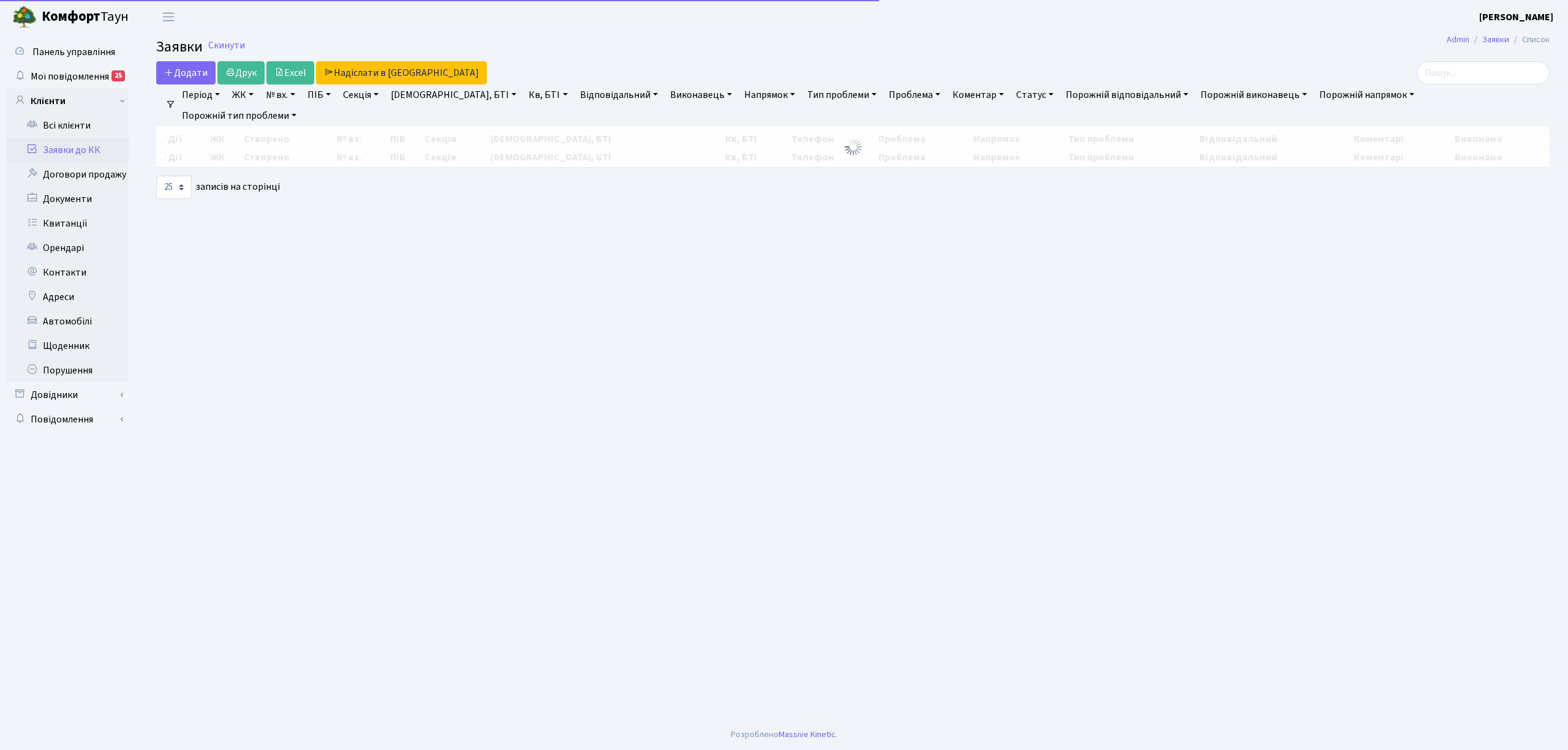
select select "25"
